Goal: Find specific page/section

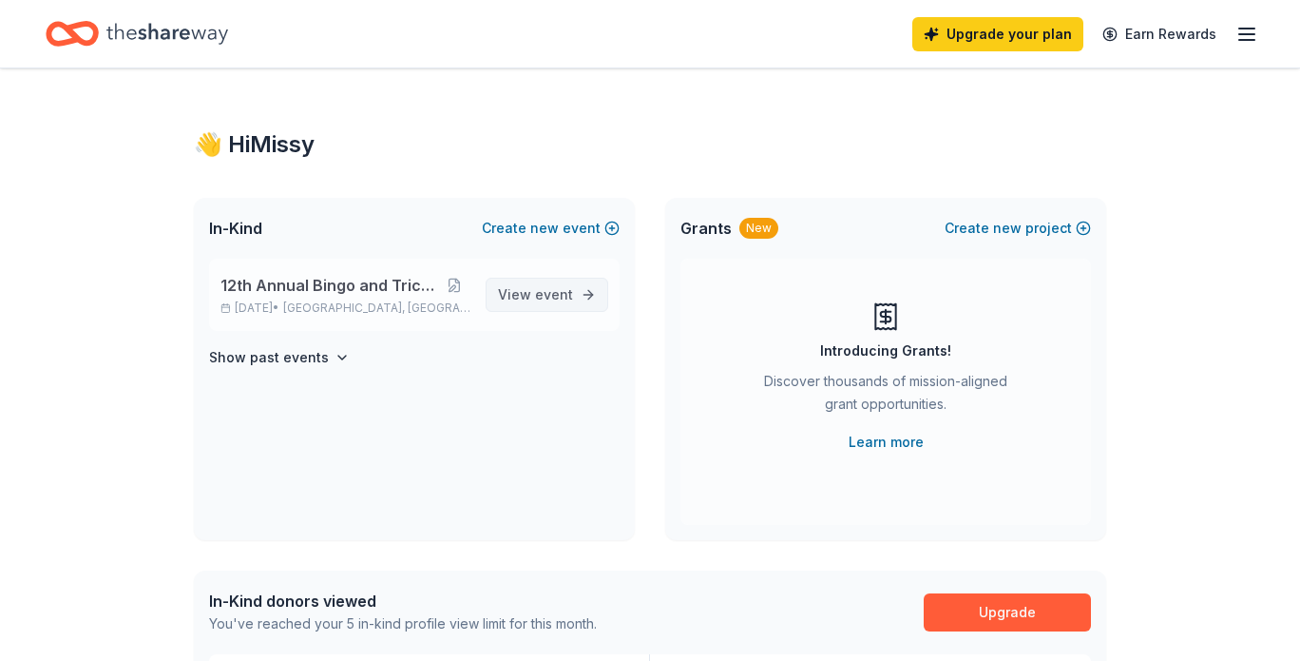
click at [568, 291] on span "event" at bounding box center [554, 294] width 38 height 16
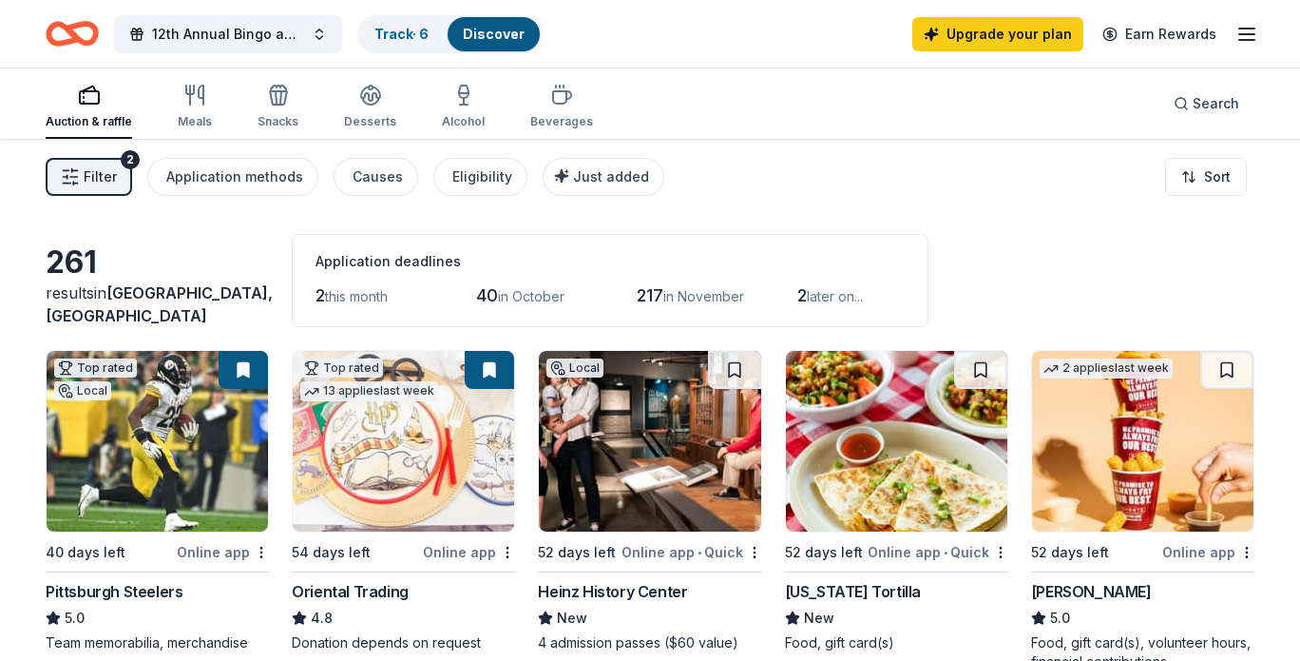
click at [404, 438] on img at bounding box center [403, 441] width 221 height 181
